Goal: Transaction & Acquisition: Purchase product/service

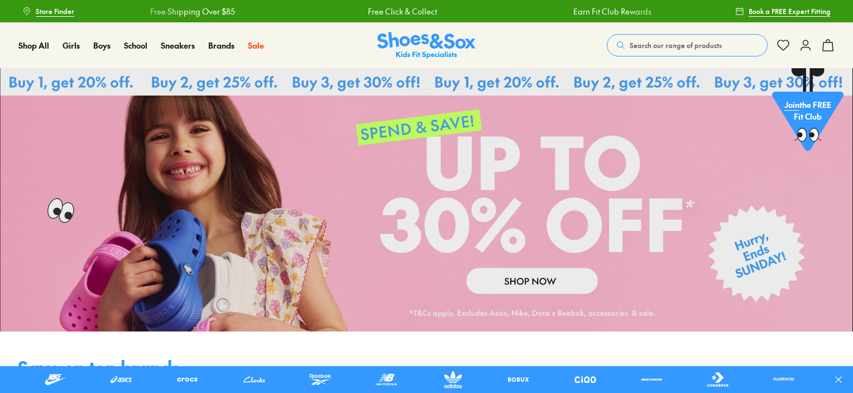
click at [644, 46] on span "Search our range of products" at bounding box center [676, 45] width 92 height 10
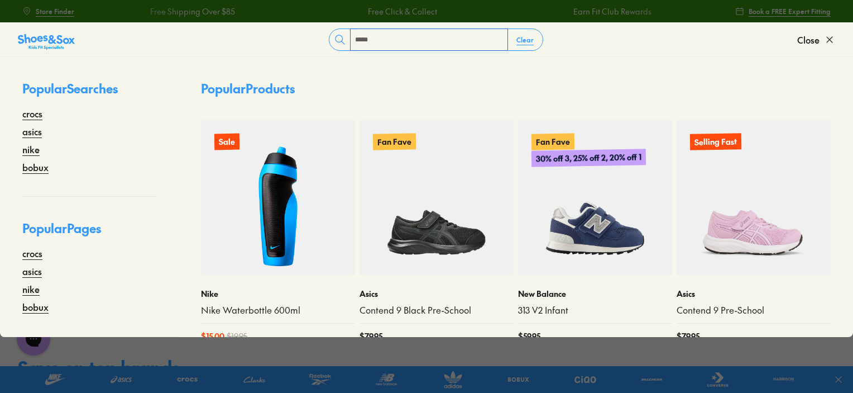
type input "*****"
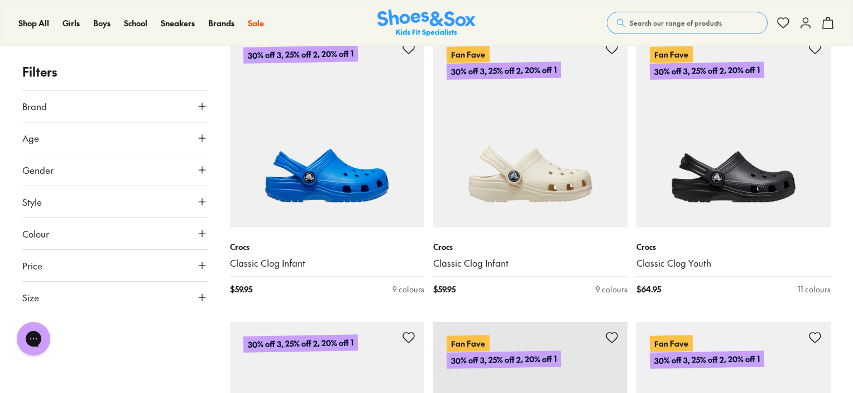
scroll to position [2782, 0]
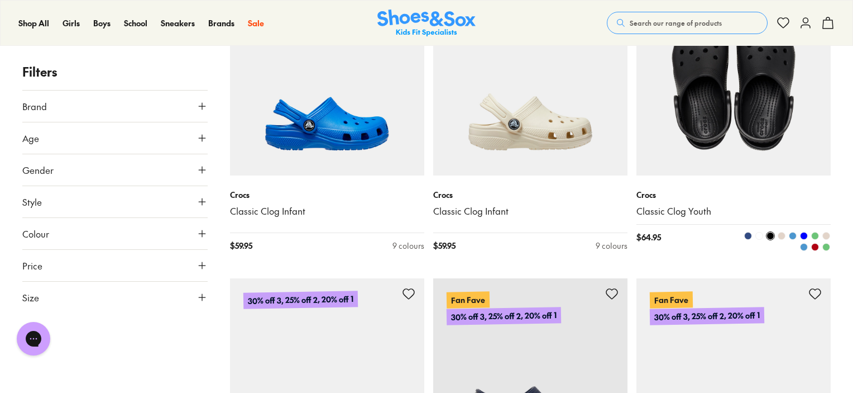
drag, startPoint x: 704, startPoint y: 138, endPoint x: 697, endPoint y: 140, distance: 6.4
click at [702, 140] on img at bounding box center [734, 78] width 194 height 194
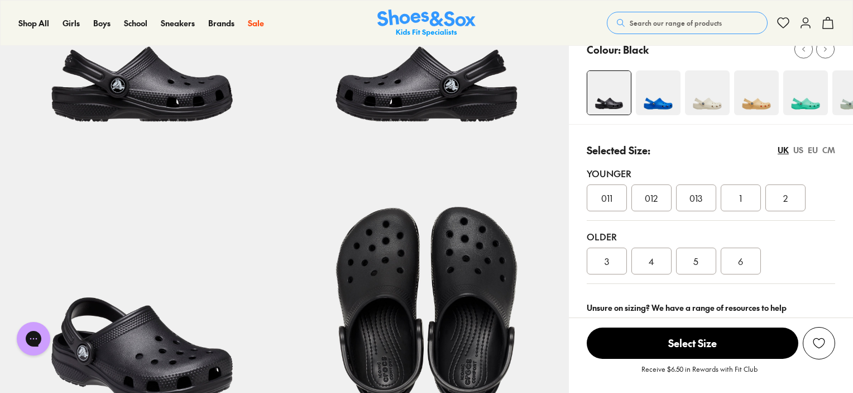
scroll to position [335, 0]
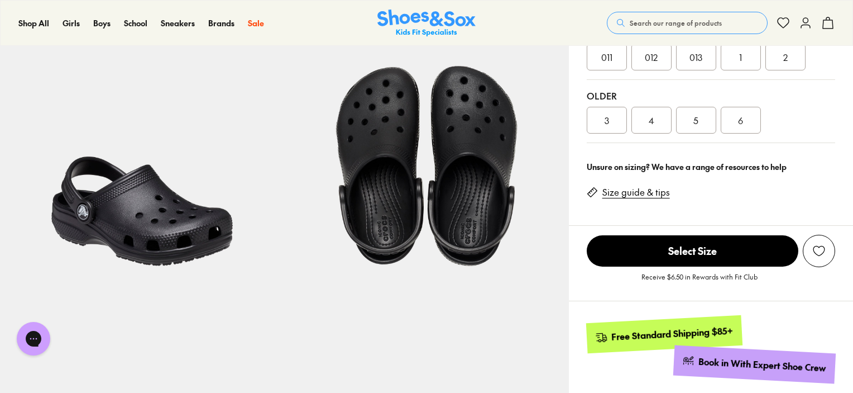
select select "*"
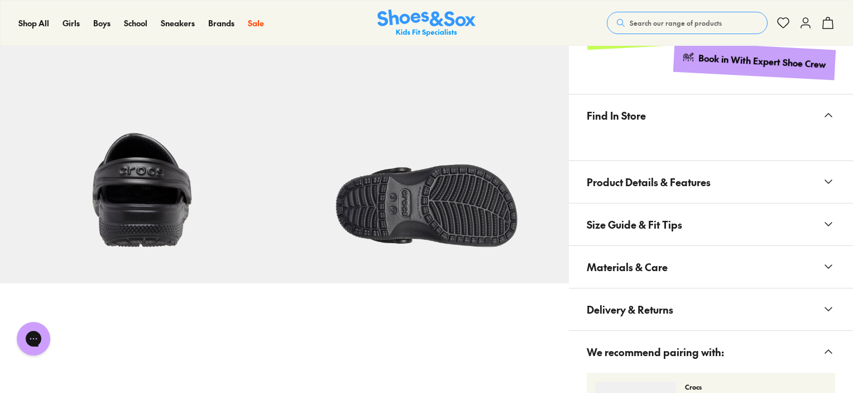
scroll to position [726, 0]
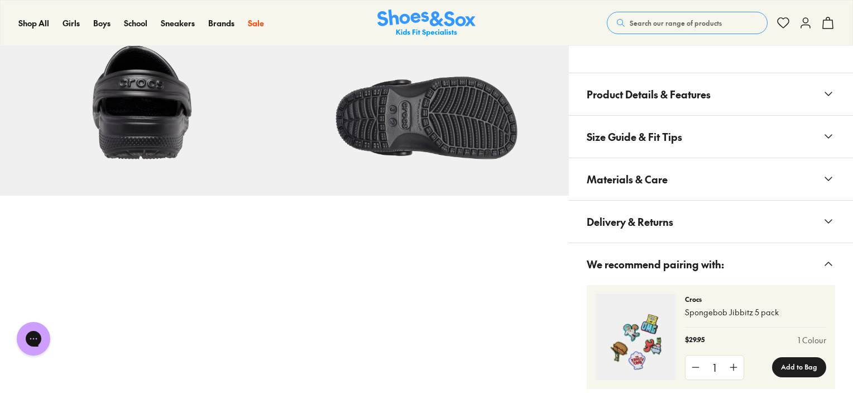
click at [668, 88] on span "Product Details & Features" at bounding box center [649, 94] width 124 height 33
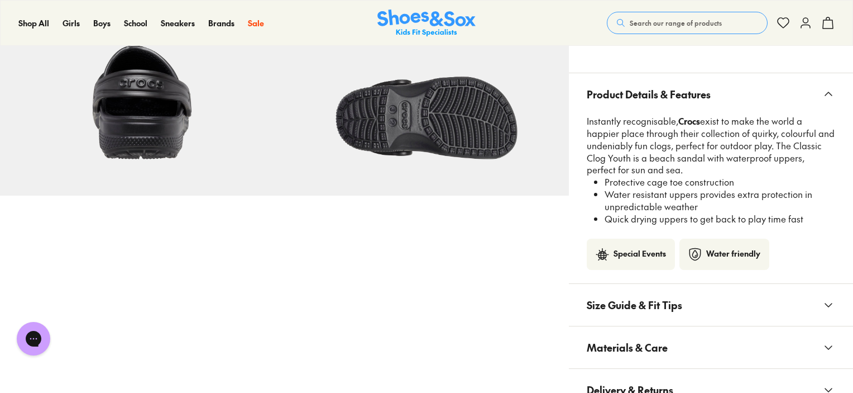
scroll to position [838, 0]
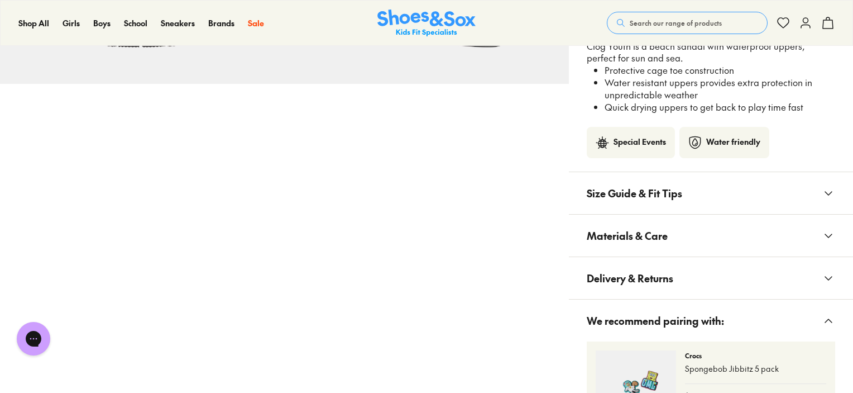
drag, startPoint x: 647, startPoint y: 180, endPoint x: 650, endPoint y: 189, distance: 9.5
click at [647, 184] on span "Size Guide & Fit Tips" at bounding box center [634, 192] width 95 height 33
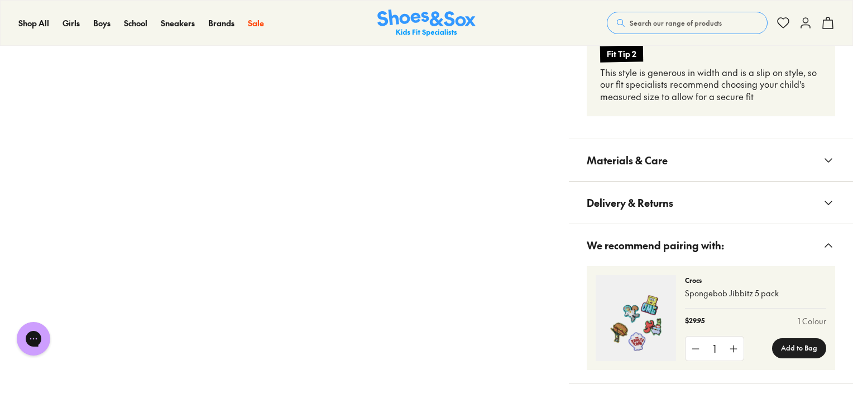
click at [635, 159] on span "Materials & Care" at bounding box center [627, 159] width 81 height 33
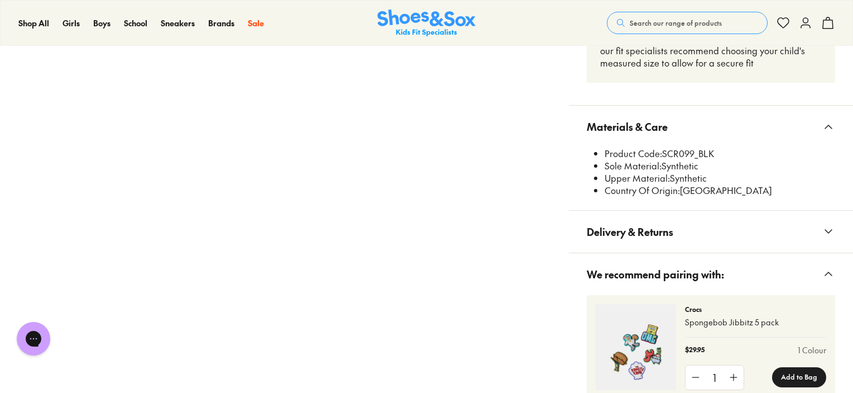
scroll to position [1340, 0]
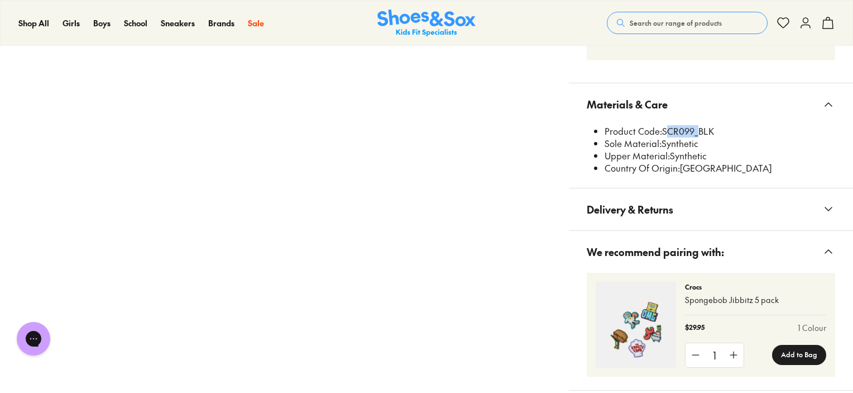
drag, startPoint x: 693, startPoint y: 127, endPoint x: 664, endPoint y: 130, distance: 29.2
click at [664, 130] on li "Product Code: SCR099_BLK" at bounding box center [720, 131] width 231 height 12
copy li "SCR099"
